Goal: Information Seeking & Learning: Learn about a topic

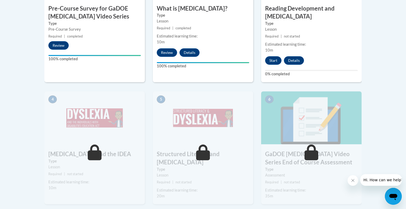
scroll to position [242, 0]
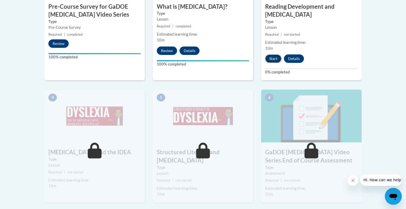
click at [278, 54] on button "Start" at bounding box center [273, 58] width 16 height 8
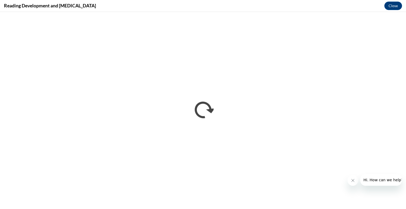
scroll to position [0, 0]
